Goal: Task Accomplishment & Management: Manage account settings

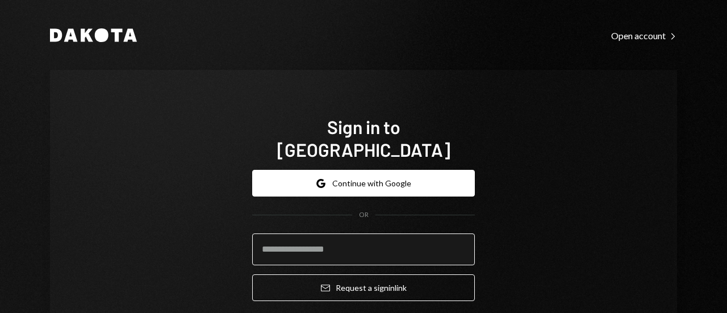
click at [305, 234] on input "email" at bounding box center [363, 250] width 223 height 32
type input "**********"
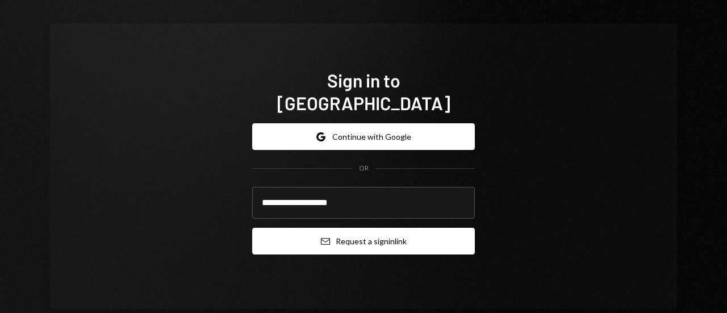
click at [338, 228] on button "Email Request a sign in link" at bounding box center [363, 241] width 223 height 27
